Goal: Find specific page/section: Find specific page/section

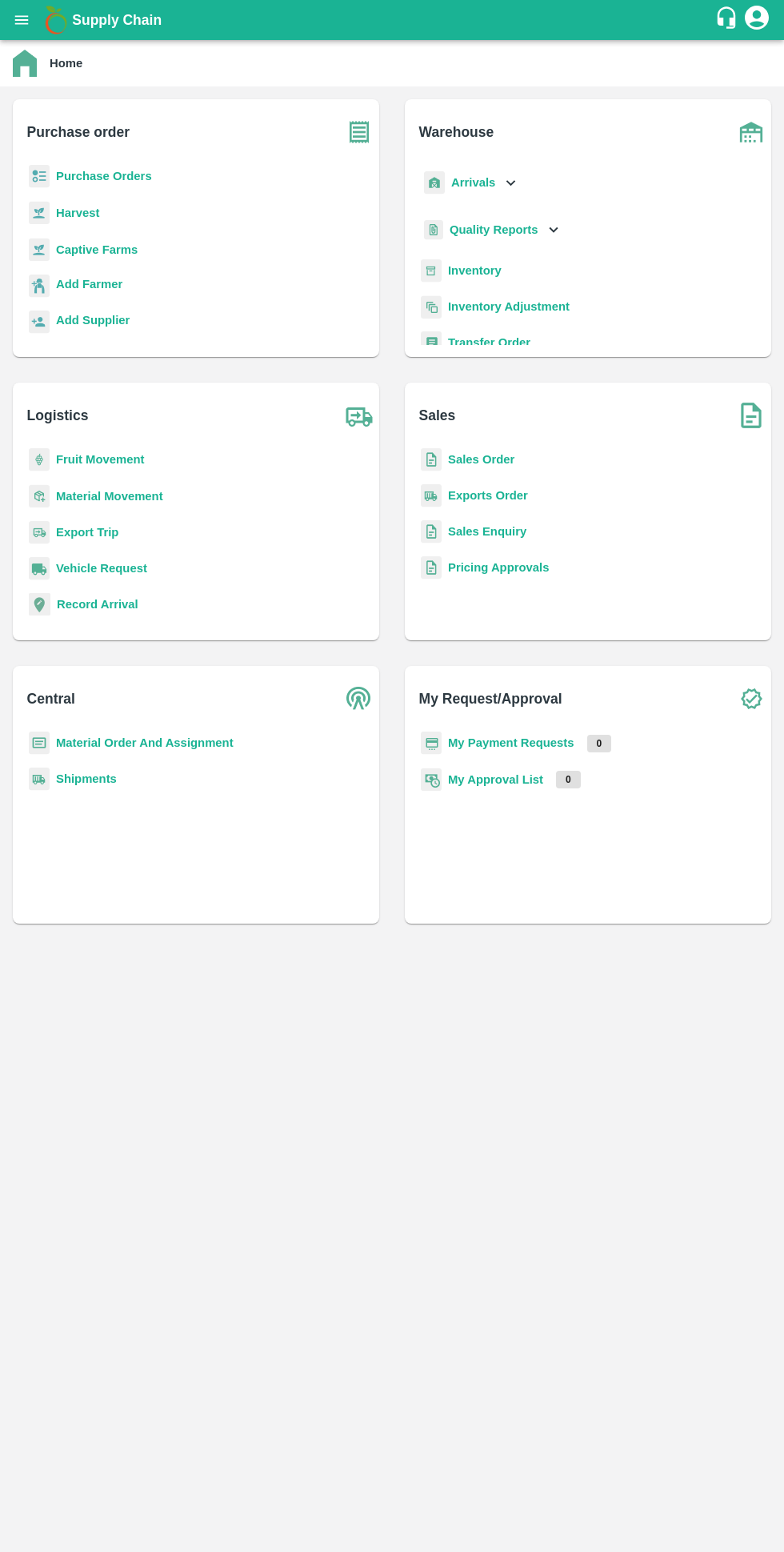
click at [82, 177] on b "Purchase Orders" at bounding box center [104, 176] width 96 height 13
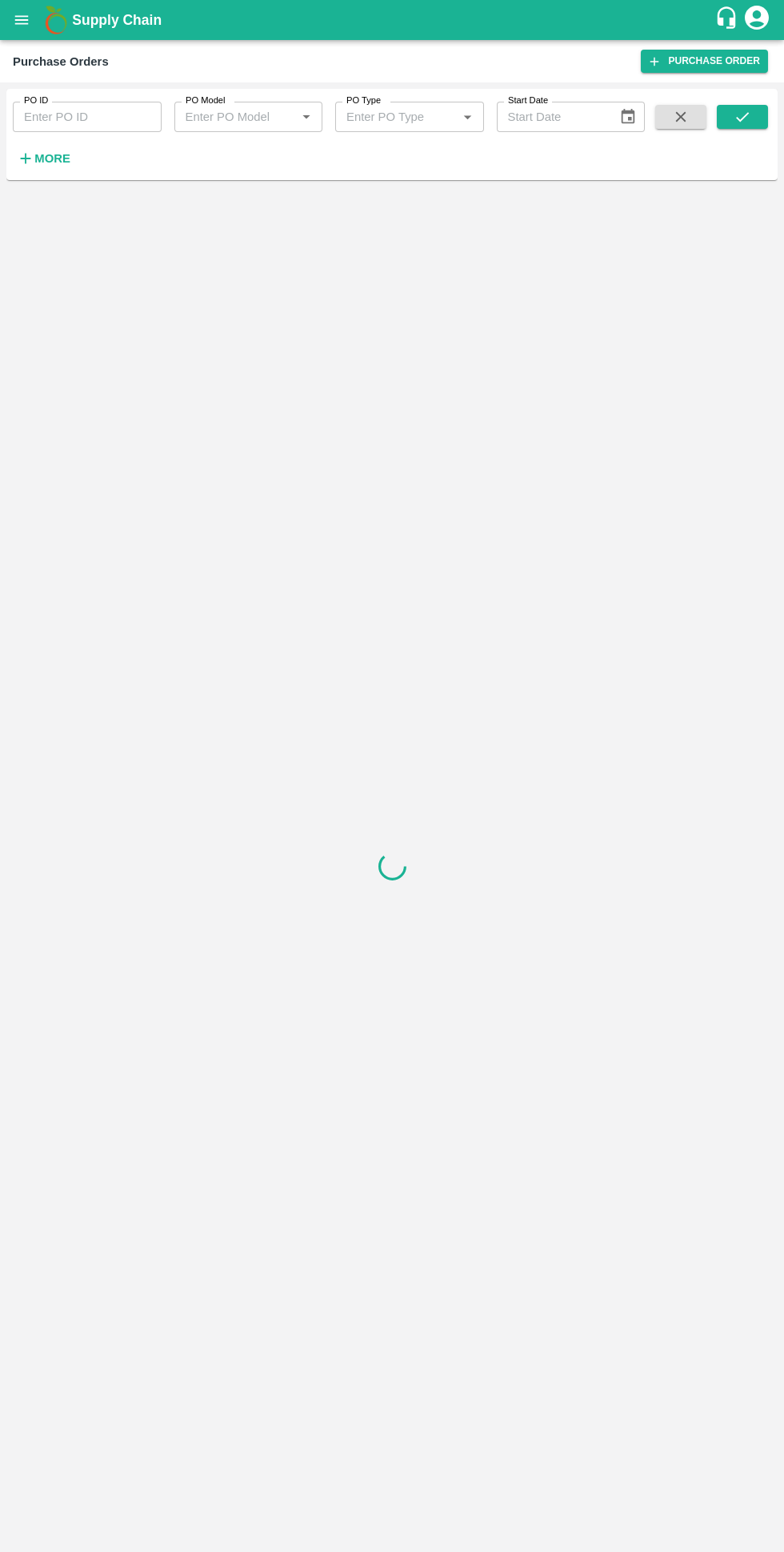
click at [56, 166] on h6 "More" at bounding box center [52, 158] width 36 height 21
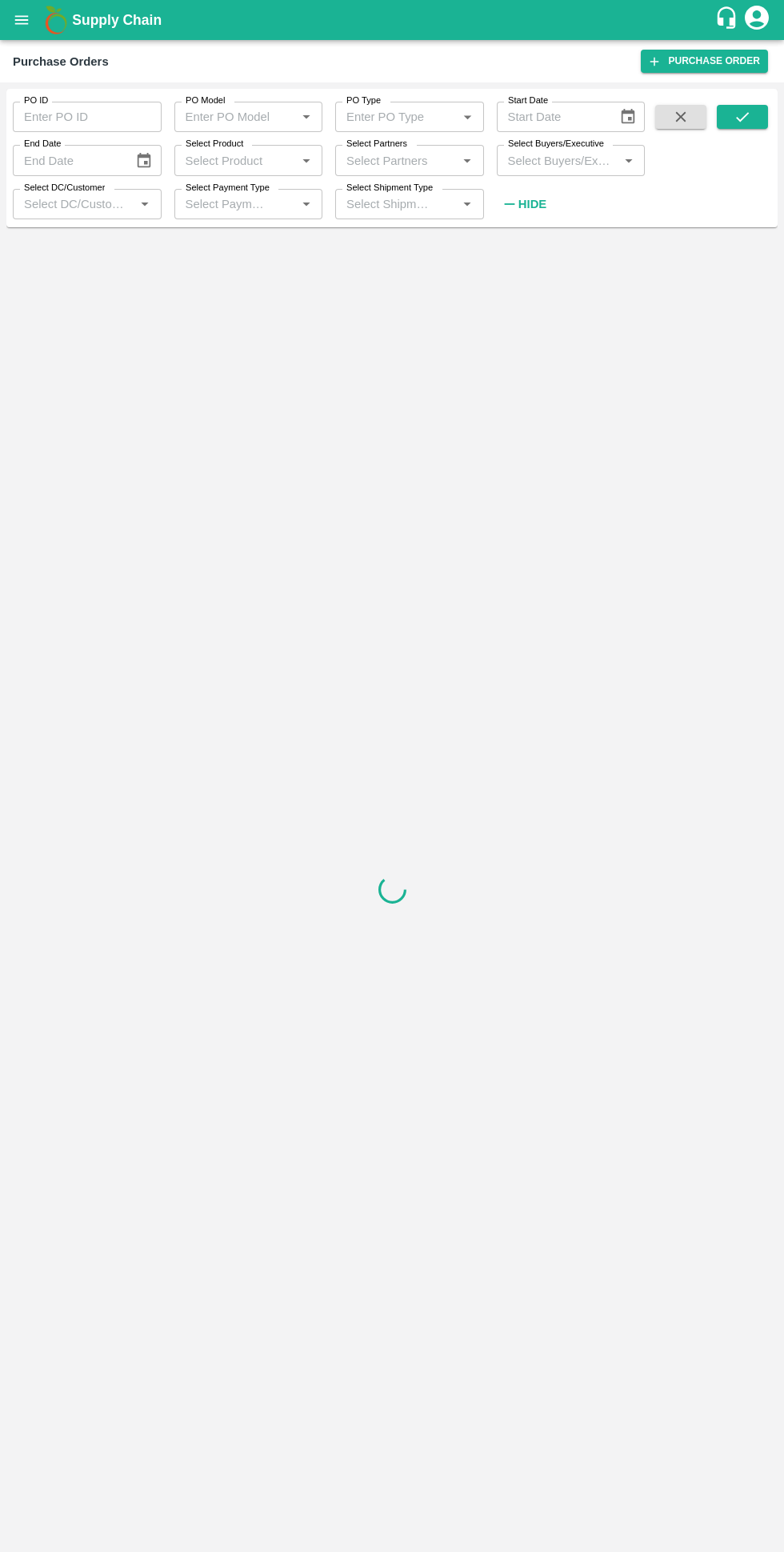
click at [549, 150] on label "Select Buyers/Executive" at bounding box center [556, 143] width 96 height 13
click at [549, 150] on input "Select Buyers/Executive" at bounding box center [559, 160] width 113 height 21
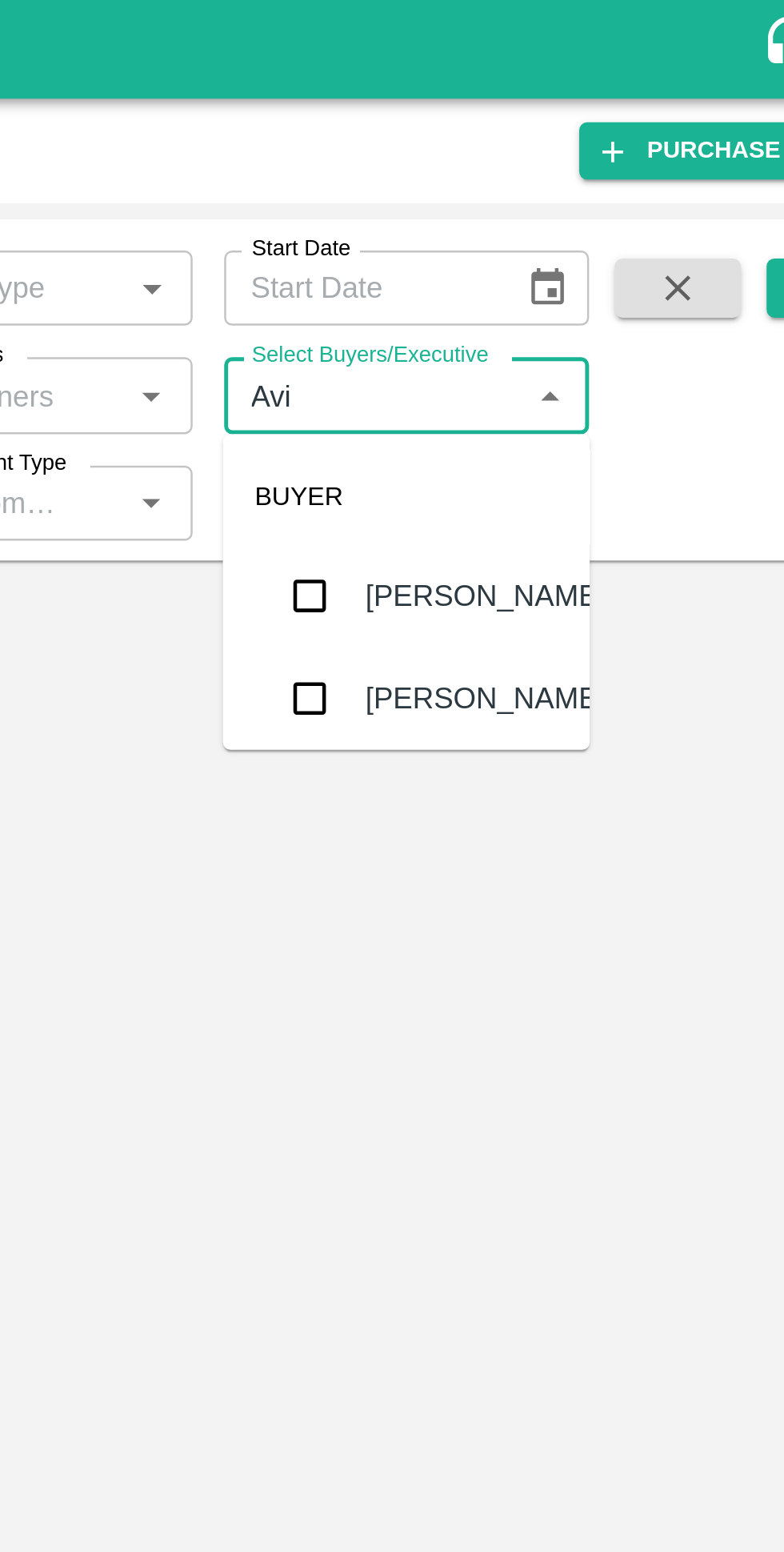
type input "Avinash"
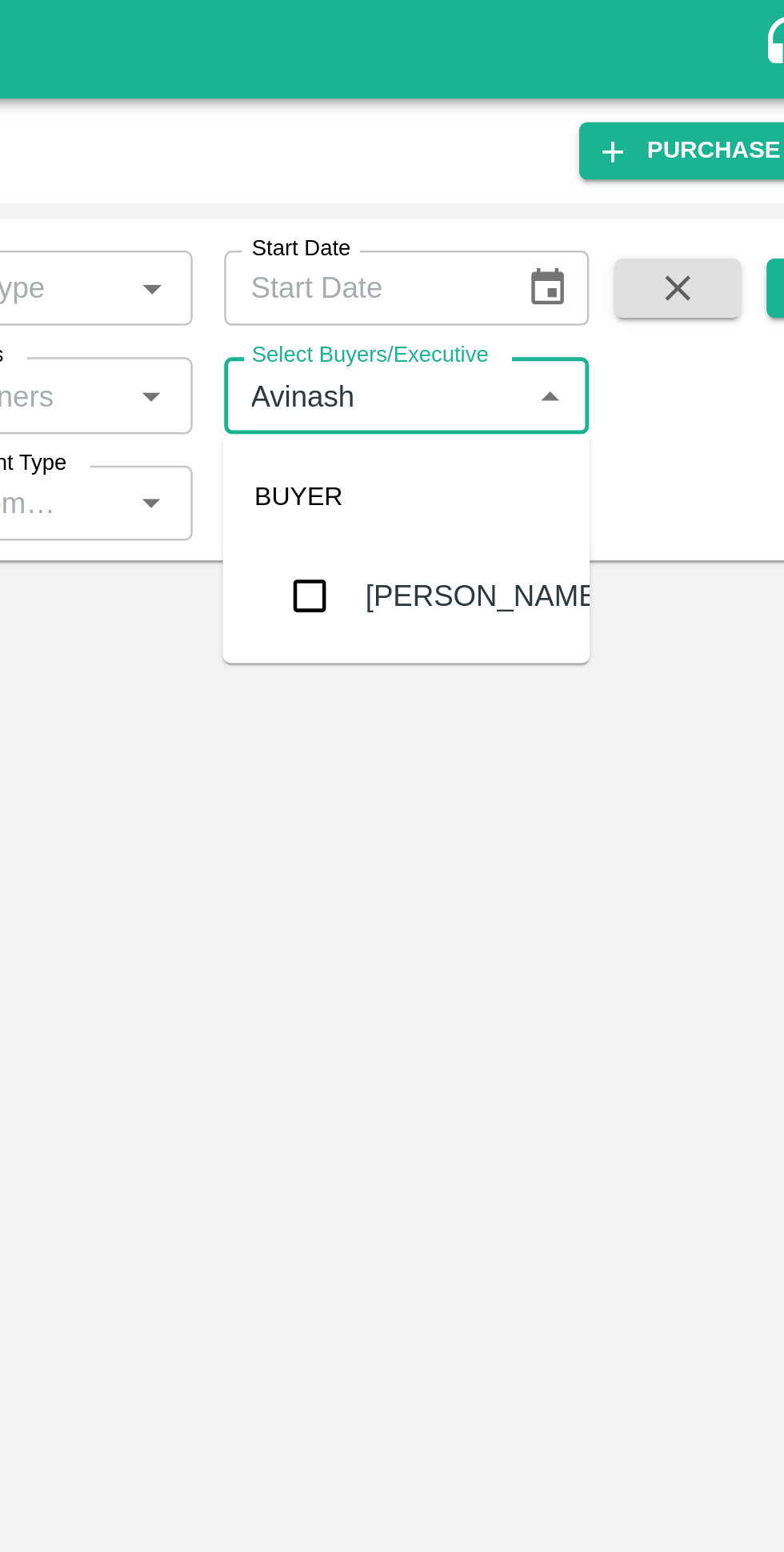
click at [528, 235] on input "checkbox" at bounding box center [532, 241] width 32 height 32
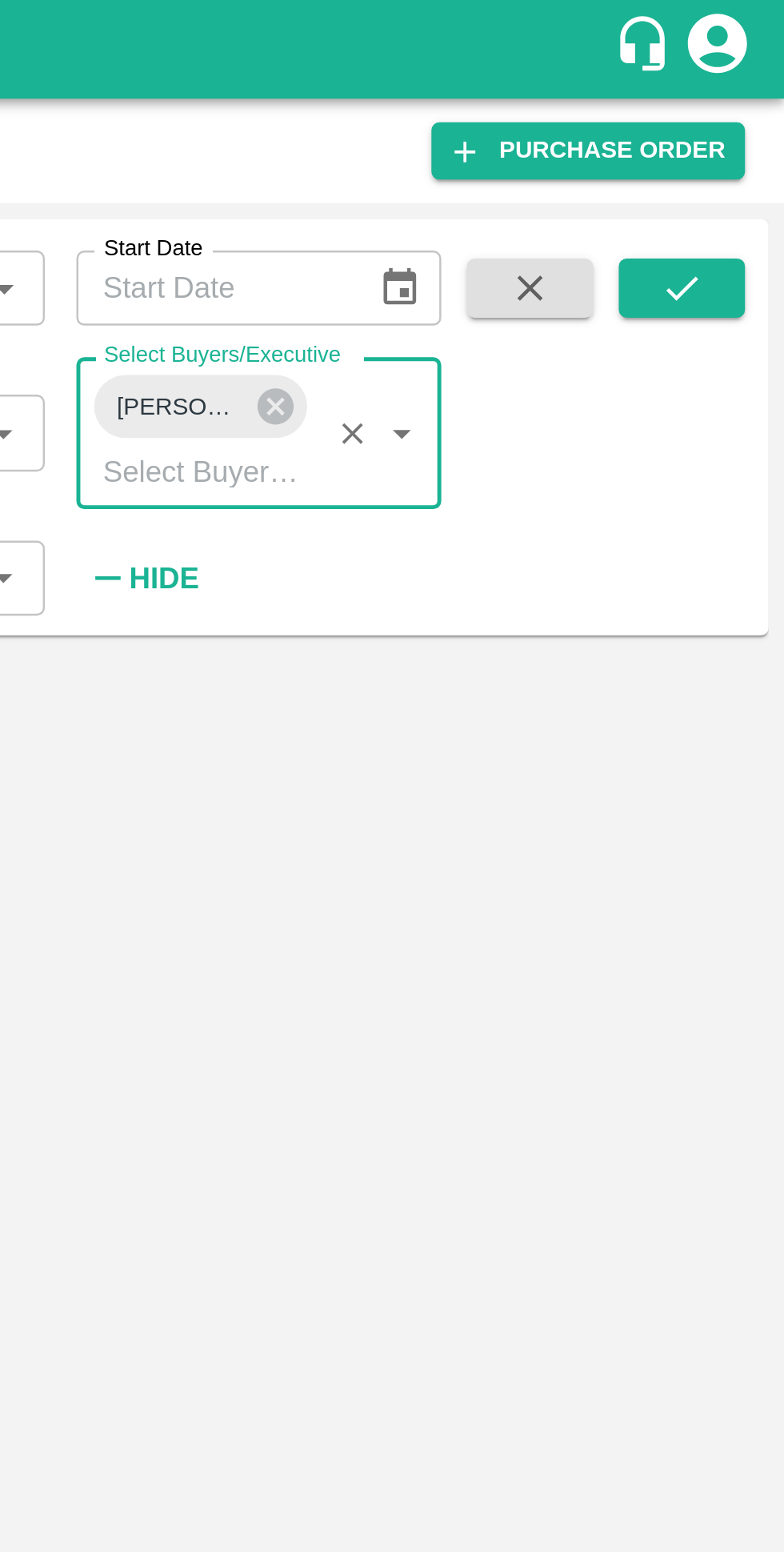
click at [745, 113] on icon "submit" at bounding box center [743, 116] width 18 height 18
